Goal: Information Seeking & Learning: Learn about a topic

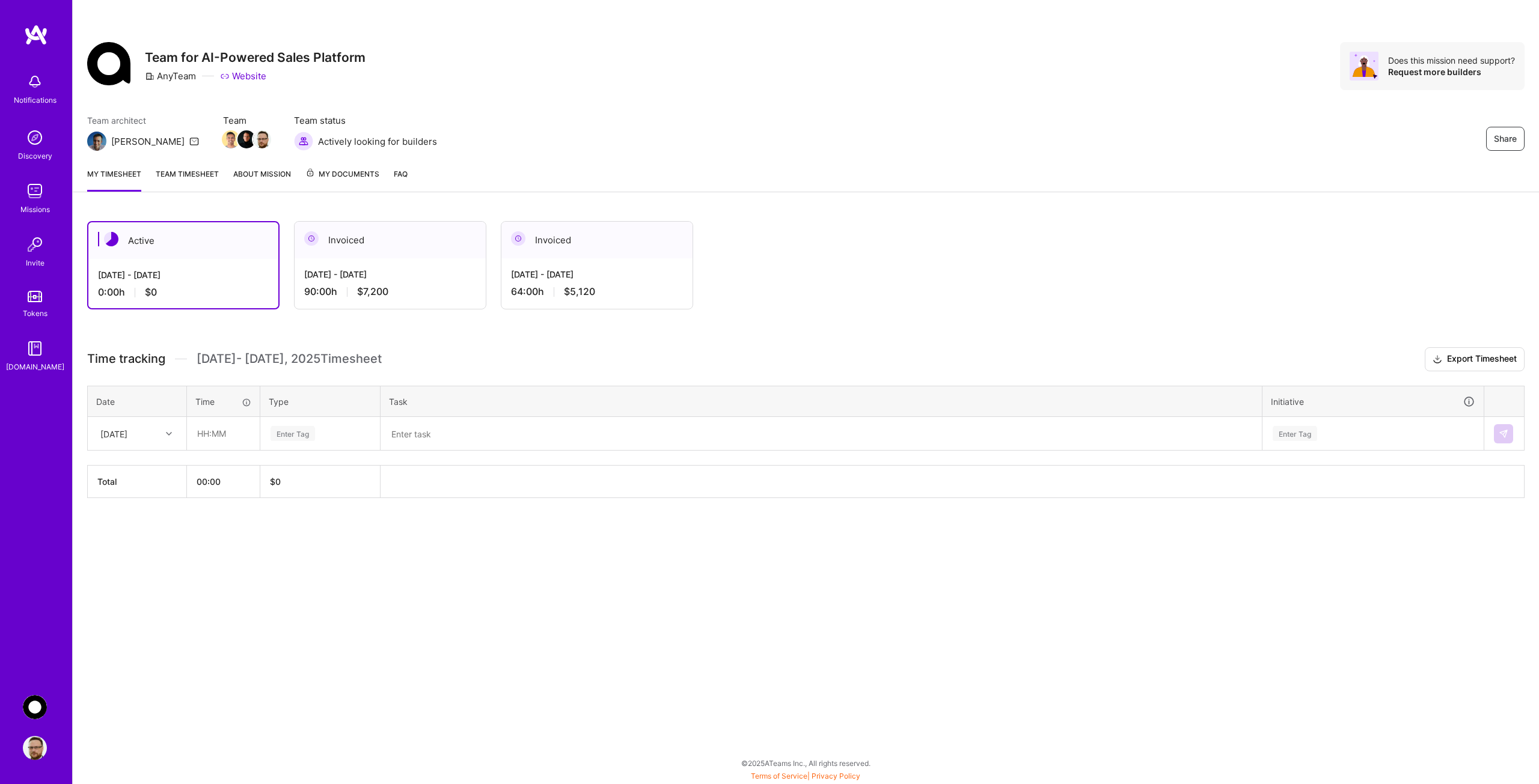
click at [529, 237] on div "Invoiced" at bounding box center [597, 240] width 191 height 37
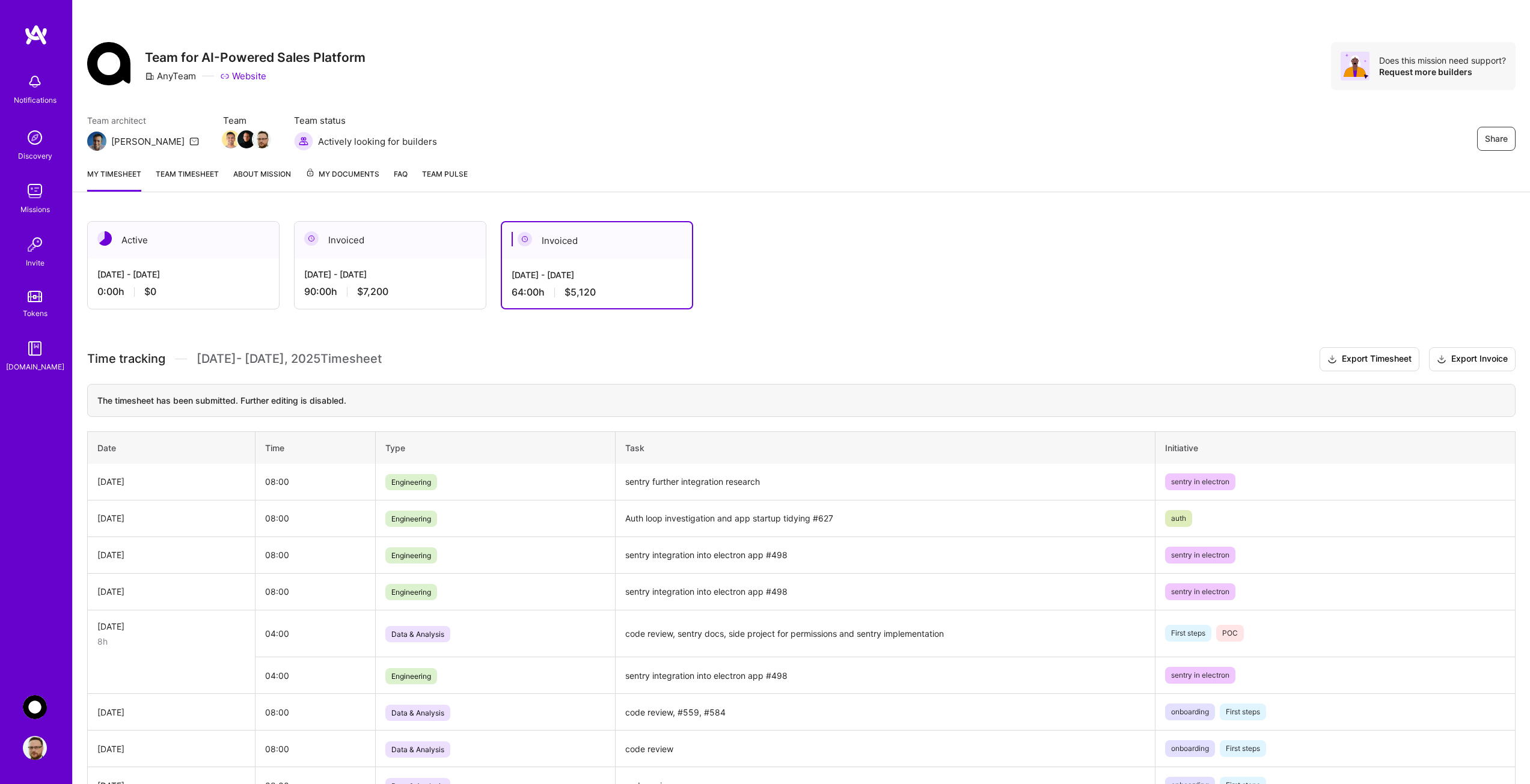
click at [31, 26] on img at bounding box center [36, 34] width 24 height 21
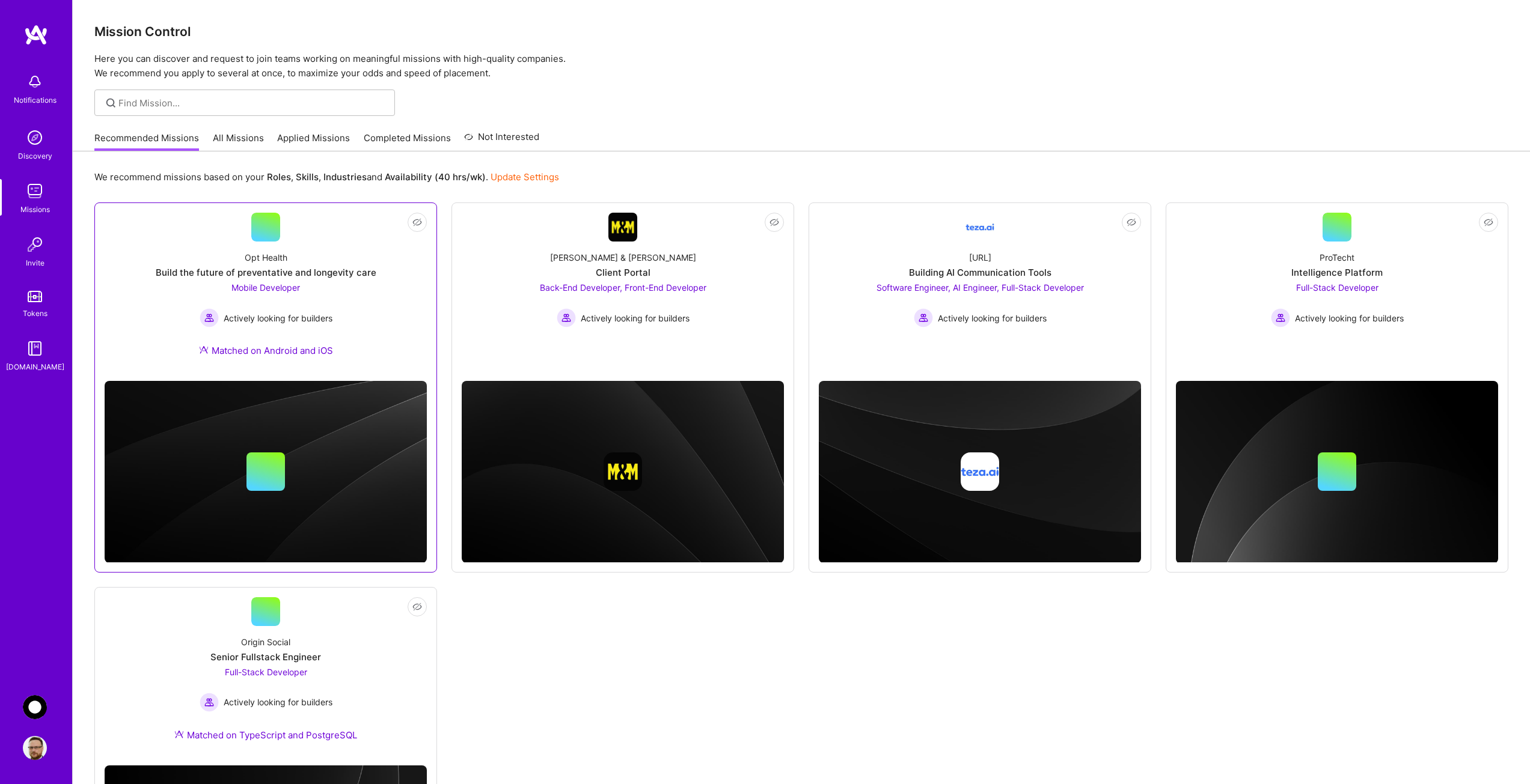
click at [258, 287] on span "Mobile Developer" at bounding box center [265, 288] width 69 height 10
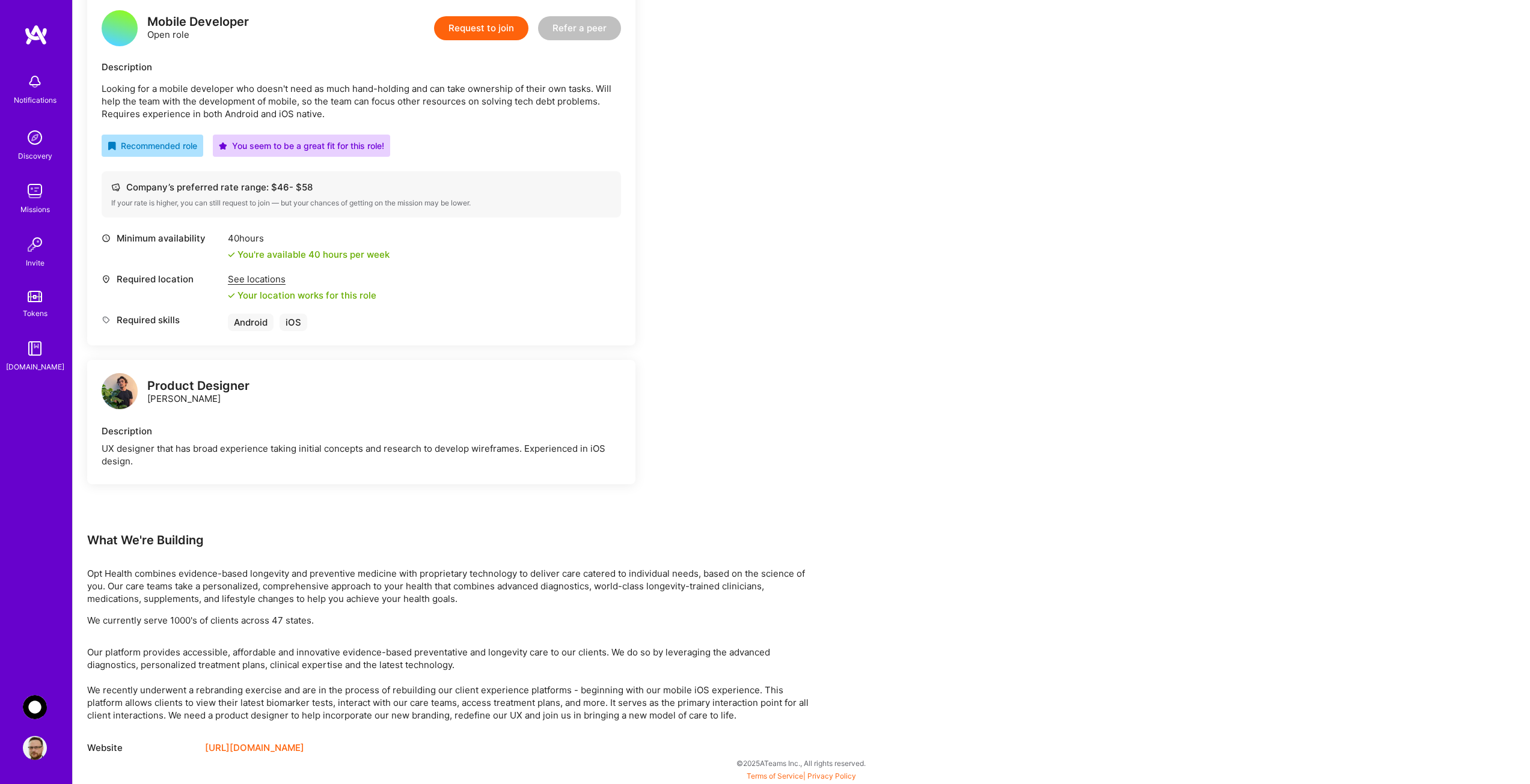
scroll to position [133, 0]
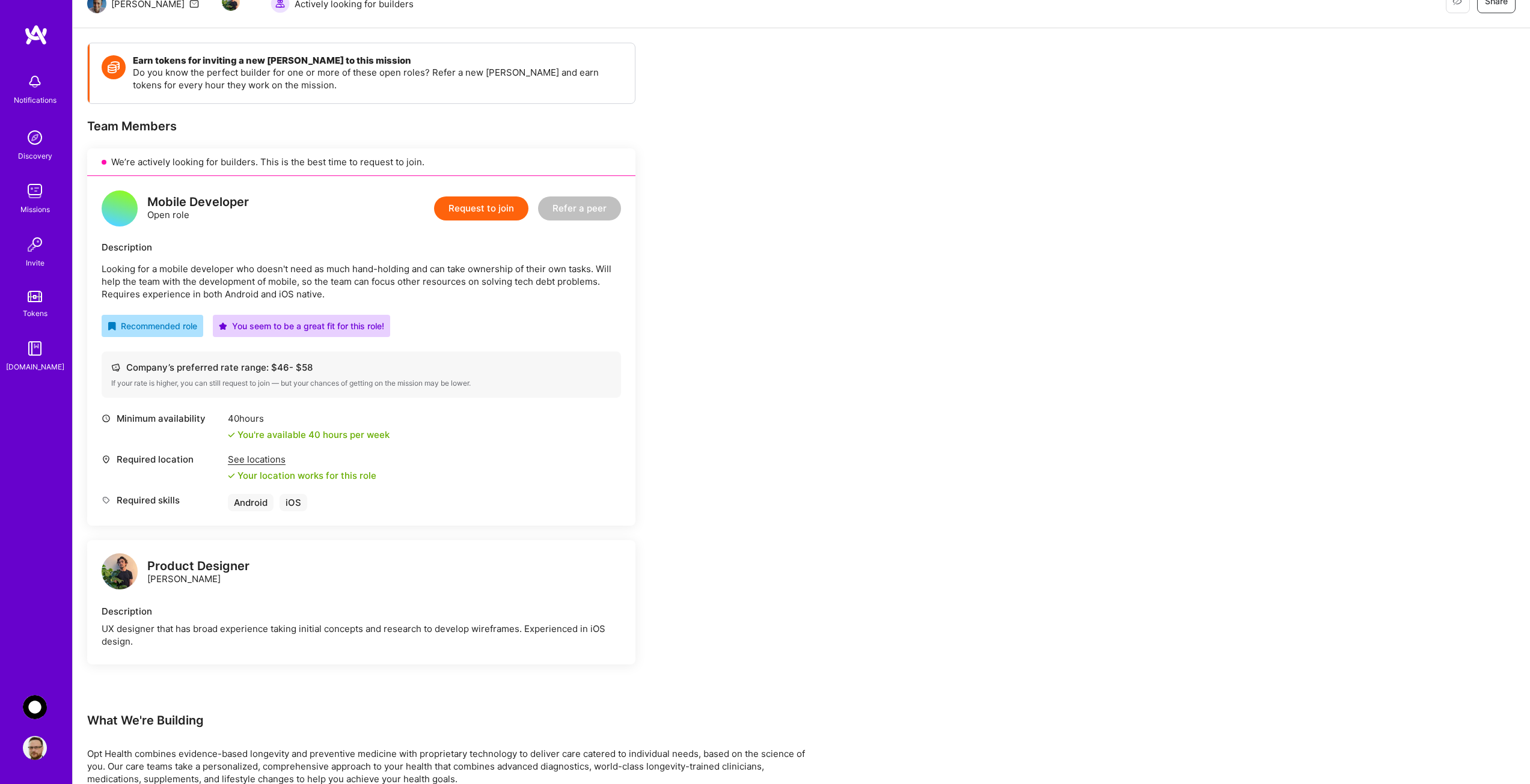
click at [253, 454] on div "See locations" at bounding box center [302, 459] width 149 height 13
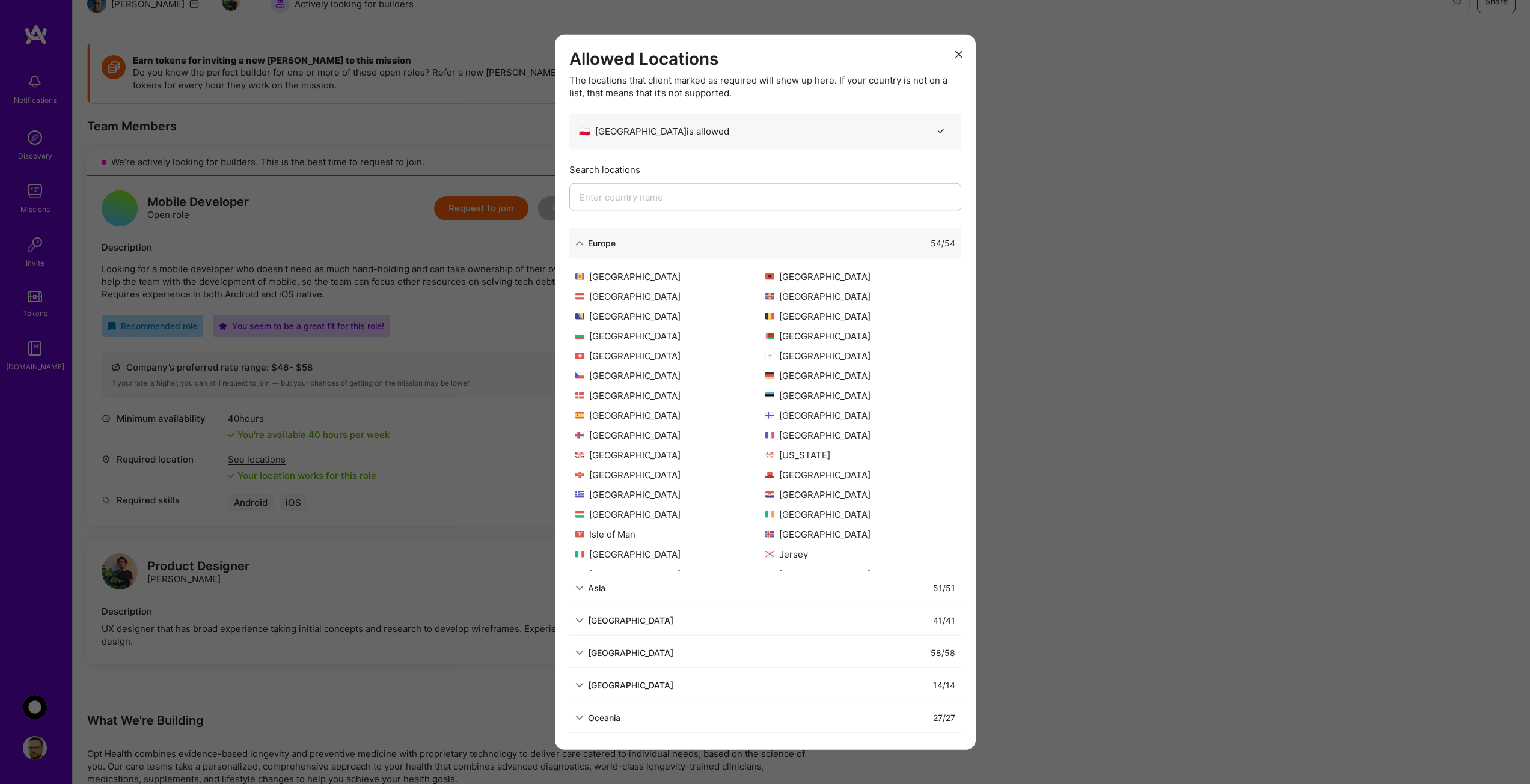
click at [961, 54] on icon "modal" at bounding box center [958, 54] width 7 height 7
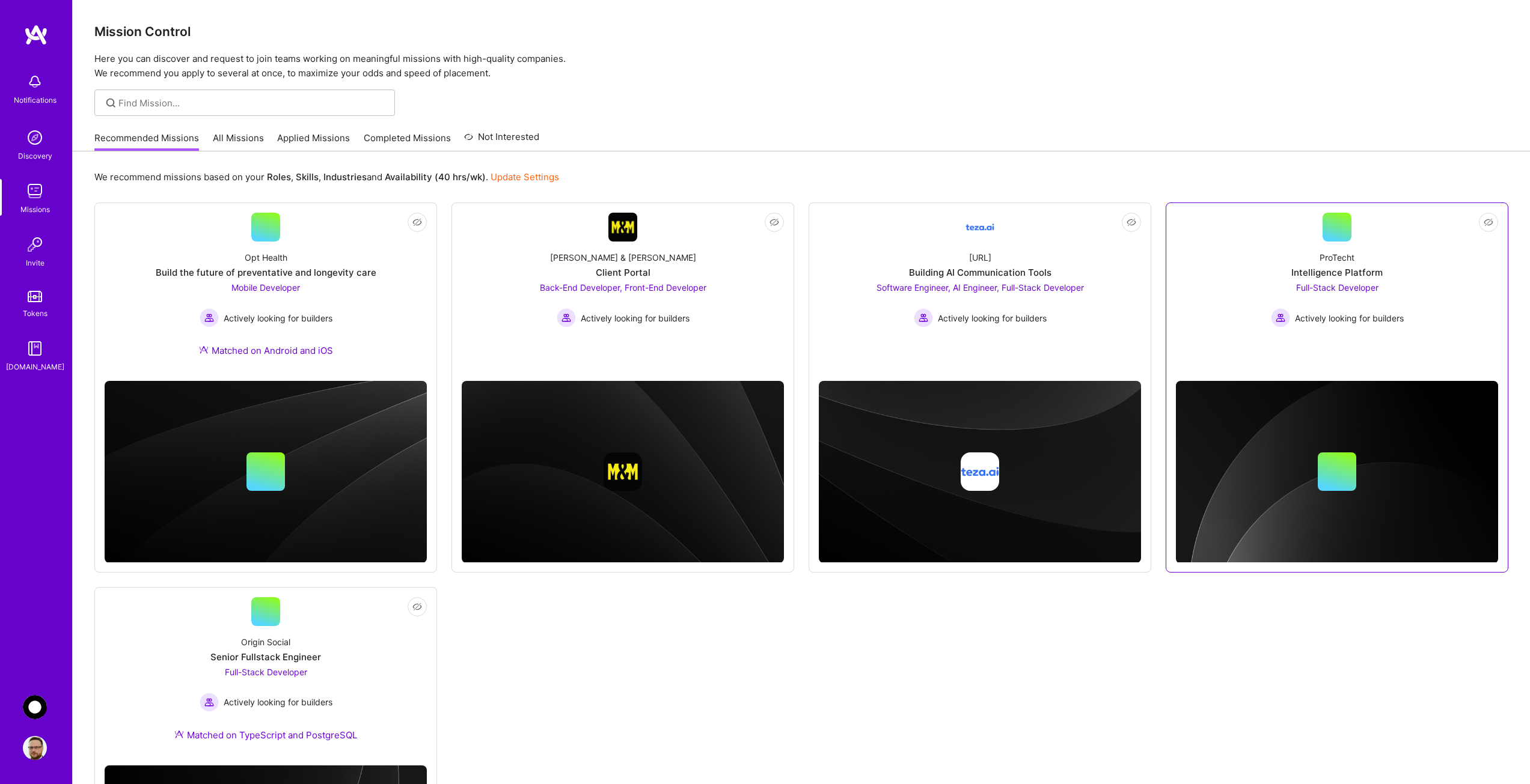
click at [1333, 237] on div at bounding box center [1337, 227] width 29 height 29
click at [638, 286] on span "Back-End Developer, Front-End Developer" at bounding box center [623, 288] width 167 height 10
click at [1041, 285] on span "Software Engineer, AI Engineer, Full-Stack Developer" at bounding box center [980, 288] width 207 height 10
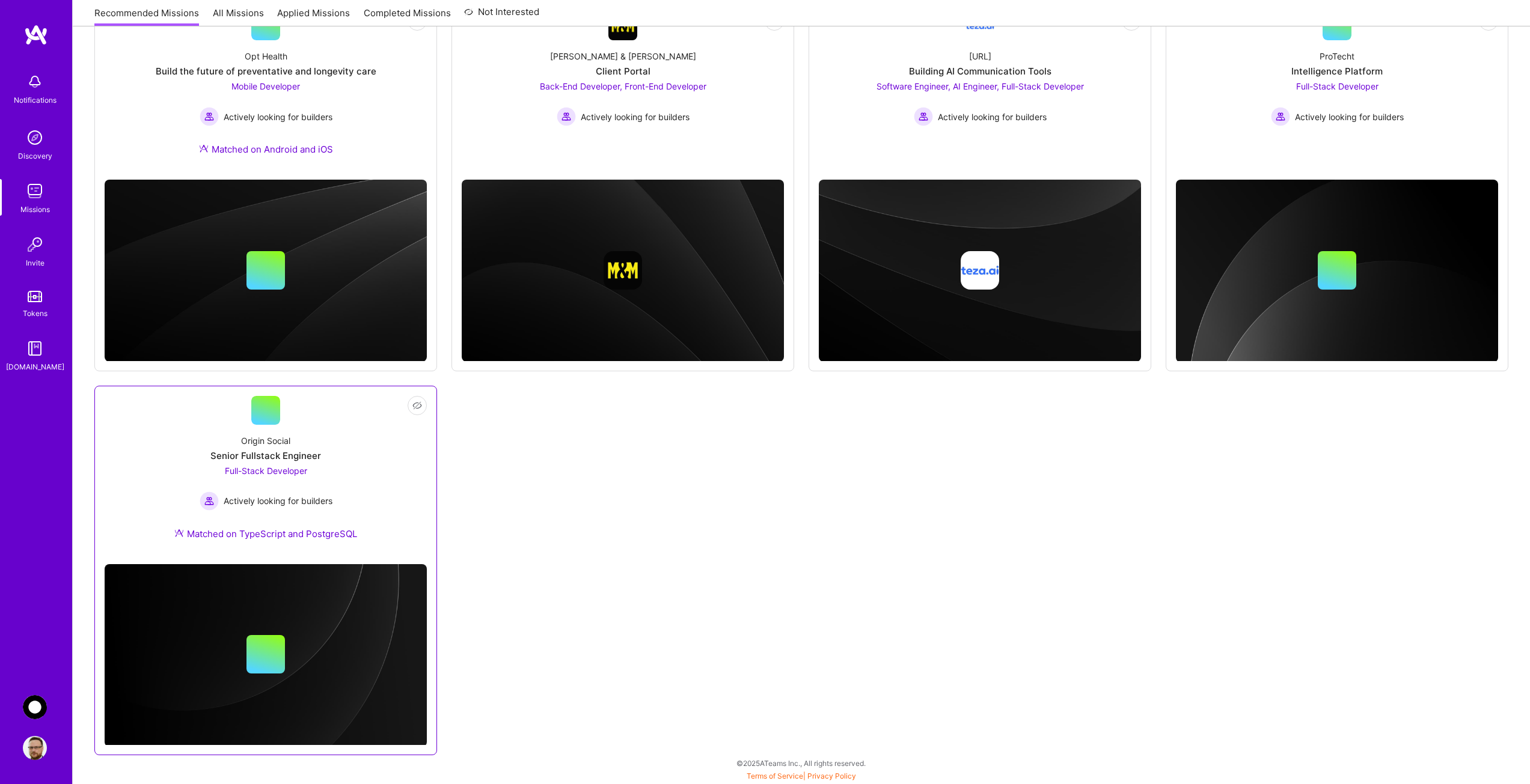
click at [264, 464] on div "Origin Social Senior Fullstack Engineer Full-Stack Developer Actively looking f…" at bounding box center [265, 489] width 322 height 130
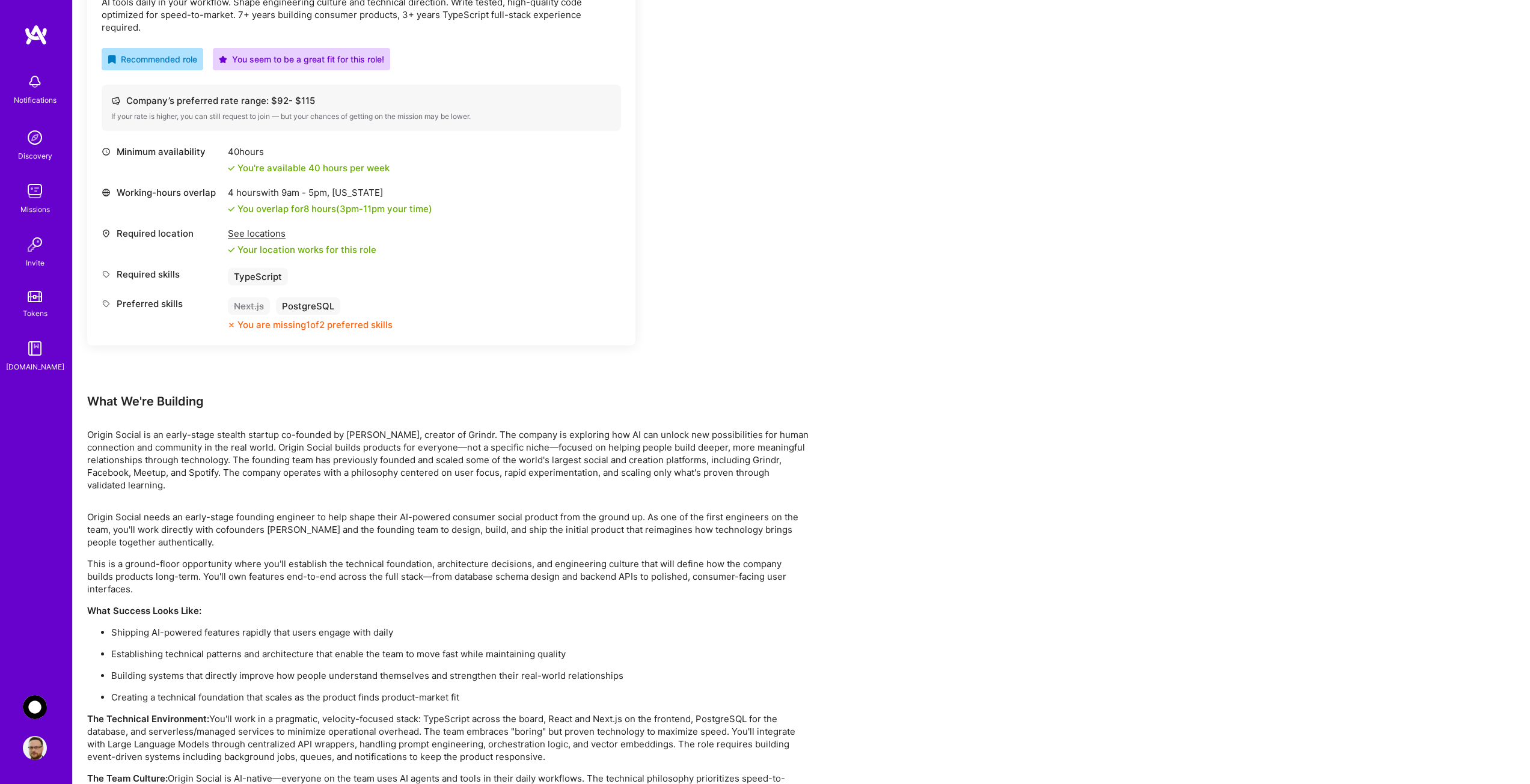
scroll to position [484, 0]
